Goal: Task Accomplishment & Management: Use online tool/utility

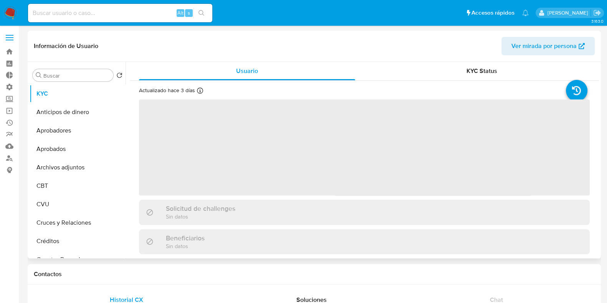
select select "10"
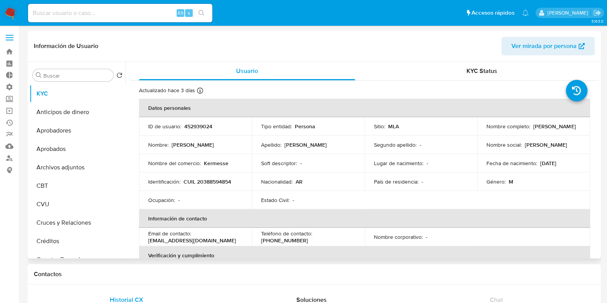
click at [7, 32] on label at bounding box center [9, 38] width 19 height 16
click at [0, 0] on input "checkbox" at bounding box center [0, 0] width 0 height 0
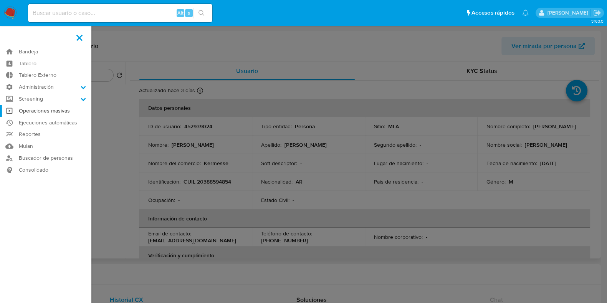
click at [54, 110] on link "Operaciones masivas" at bounding box center [45, 111] width 91 height 12
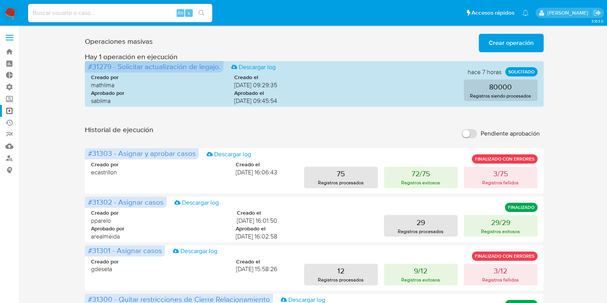
click at [518, 42] on span "Crear operación" at bounding box center [510, 43] width 45 height 17
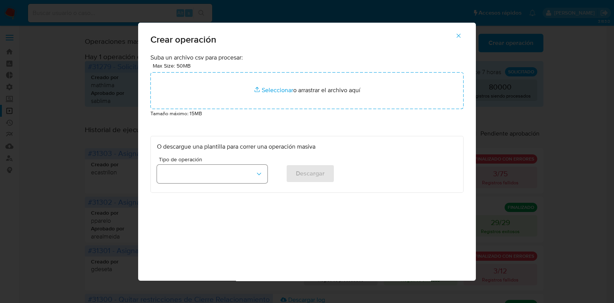
click at [229, 177] on button "button" at bounding box center [212, 174] width 111 height 18
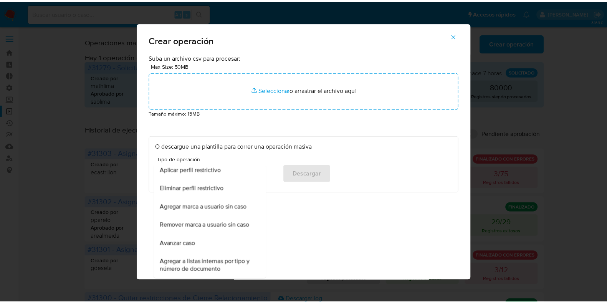
scroll to position [525, 0]
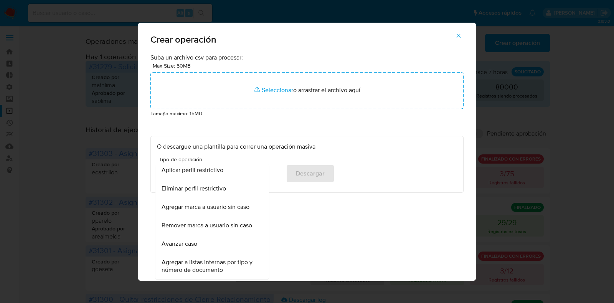
click at [460, 35] on icon "button" at bounding box center [458, 35] width 7 height 7
